Goal: Transaction & Acquisition: Book appointment/travel/reservation

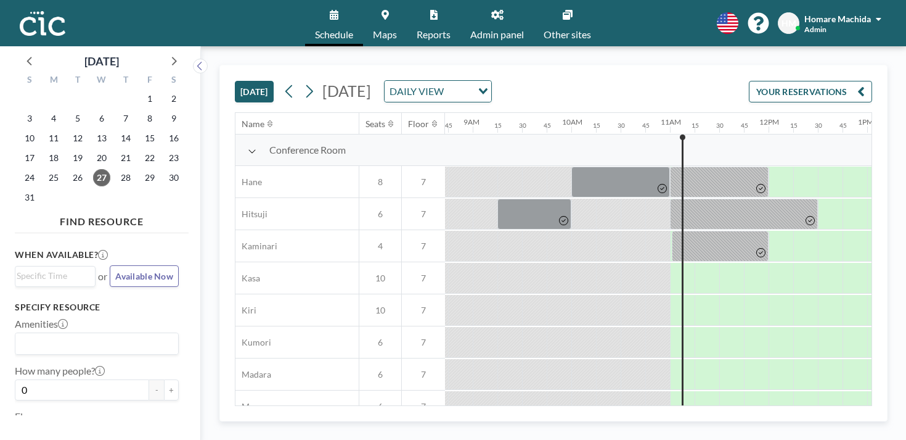
scroll to position [0, 861]
click at [552, 17] on link "Other sites" at bounding box center [567, 23] width 67 height 46
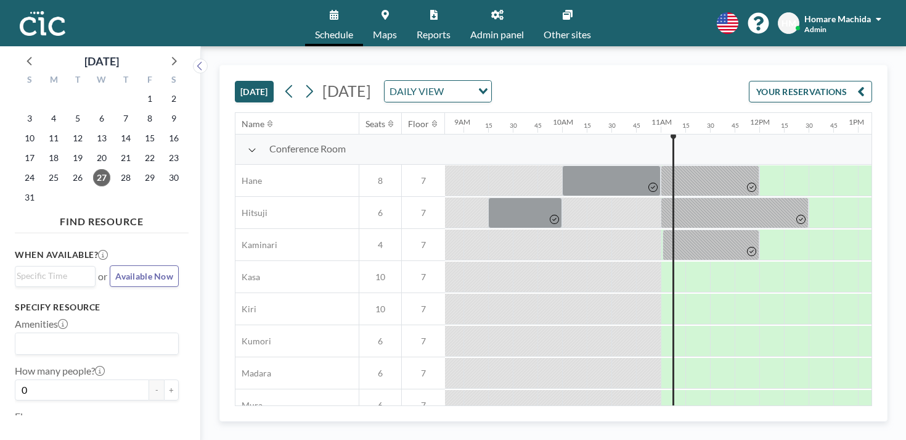
scroll to position [4, 869]
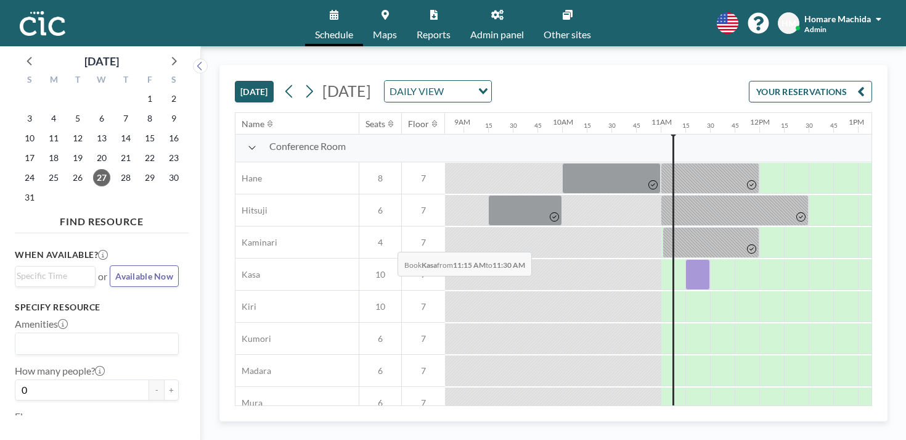
click at [686, 259] on div at bounding box center [698, 274] width 25 height 31
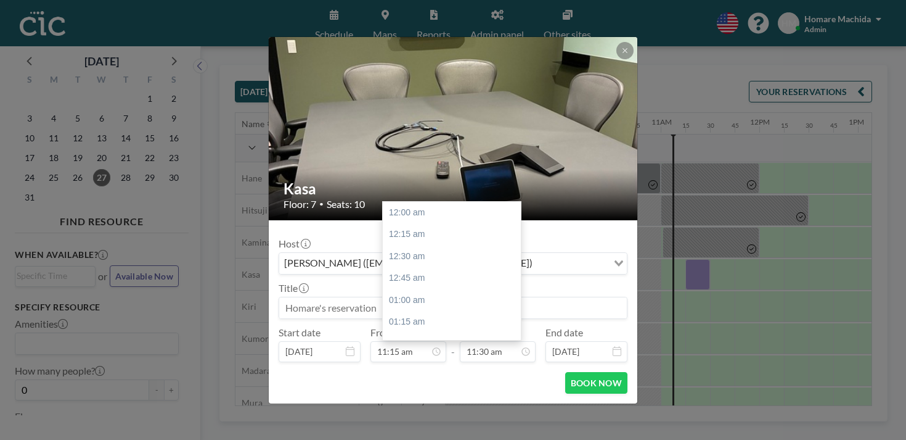
scroll to position [905, 0]
click at [617, 59] on button at bounding box center [625, 50] width 17 height 17
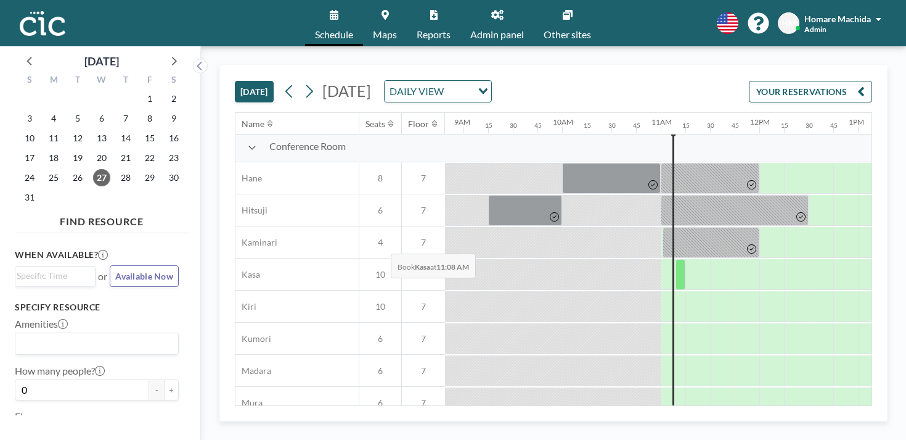
click at [676, 259] on div at bounding box center [681, 274] width 10 height 31
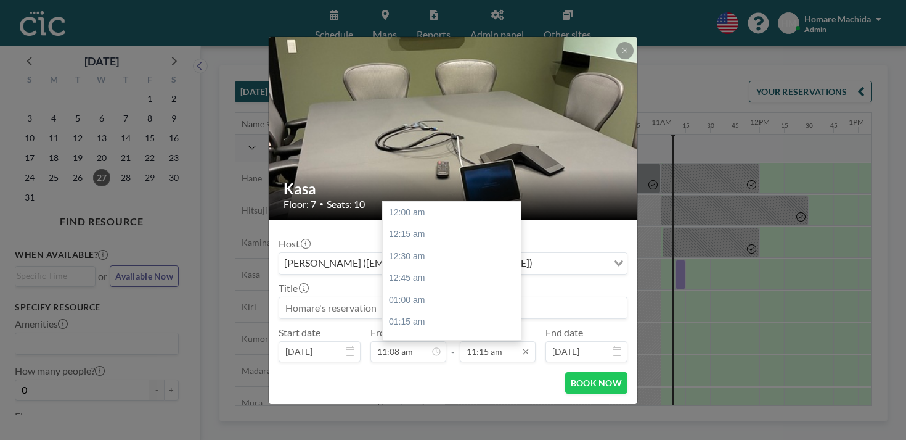
scroll to position [885, 0]
click at [495, 341] on input "11:15 am" at bounding box center [498, 351] width 76 height 21
click at [479, 435] on div "12:45 pm" at bounding box center [452, 446] width 138 height 22
type input "12:45 pm"
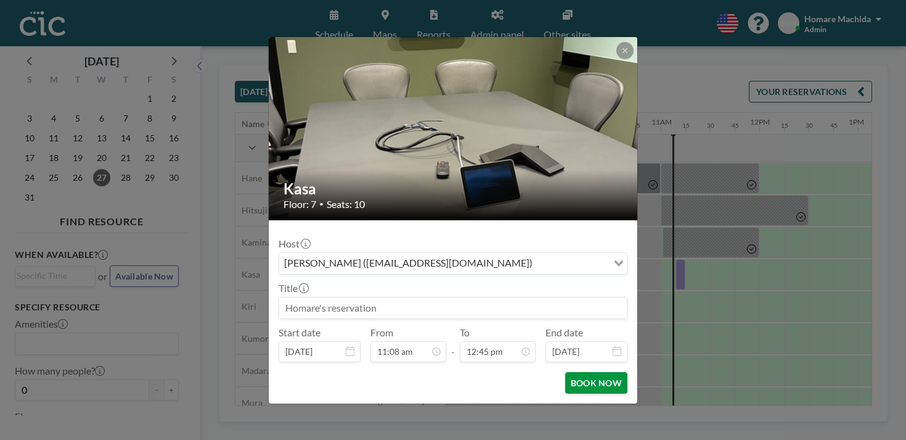
click at [572, 372] on button "BOOK NOW" at bounding box center [596, 383] width 62 height 22
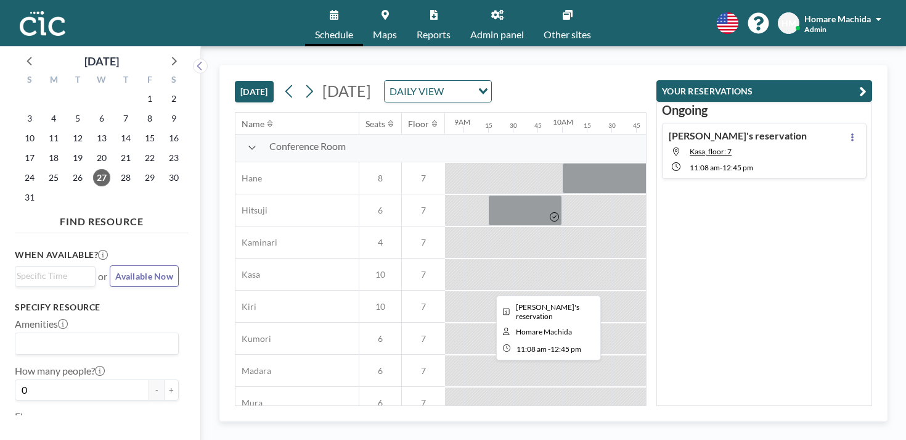
click at [674, 259] on div at bounding box center [754, 274] width 160 height 31
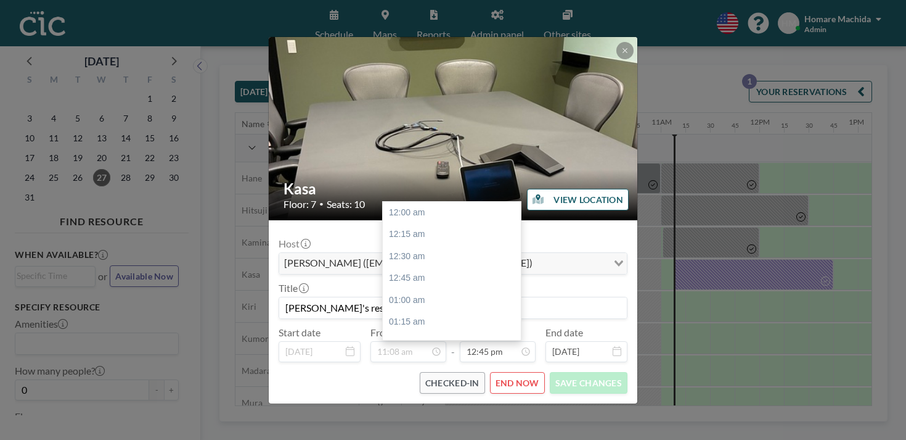
scroll to position [1004, 0]
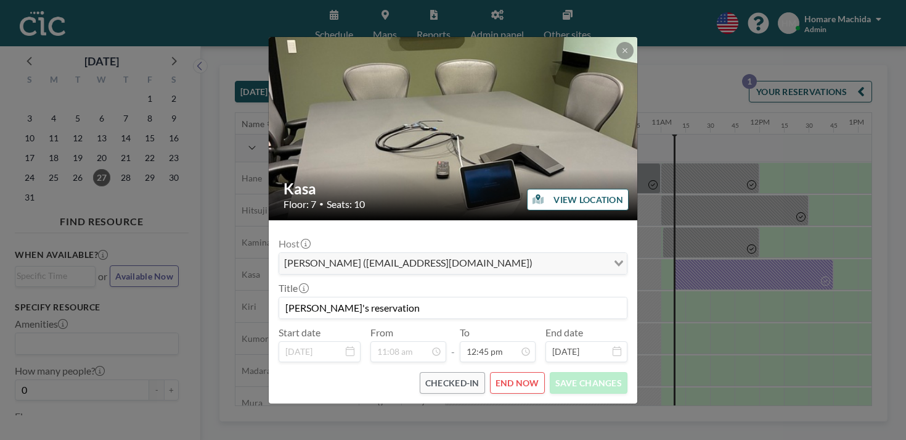
click at [617, 59] on button at bounding box center [625, 50] width 17 height 17
